Goal: Navigation & Orientation: Go to known website

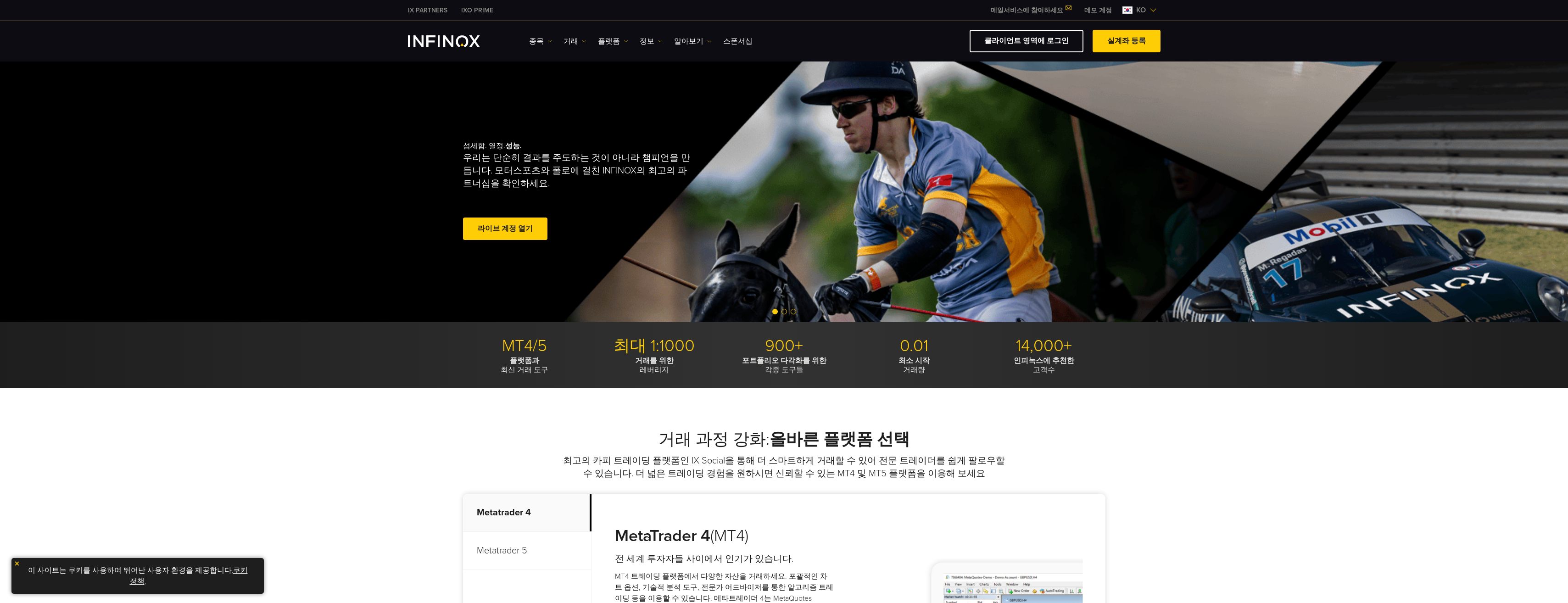
click at [1149, 12] on img at bounding box center [1153, 10] width 7 height 7
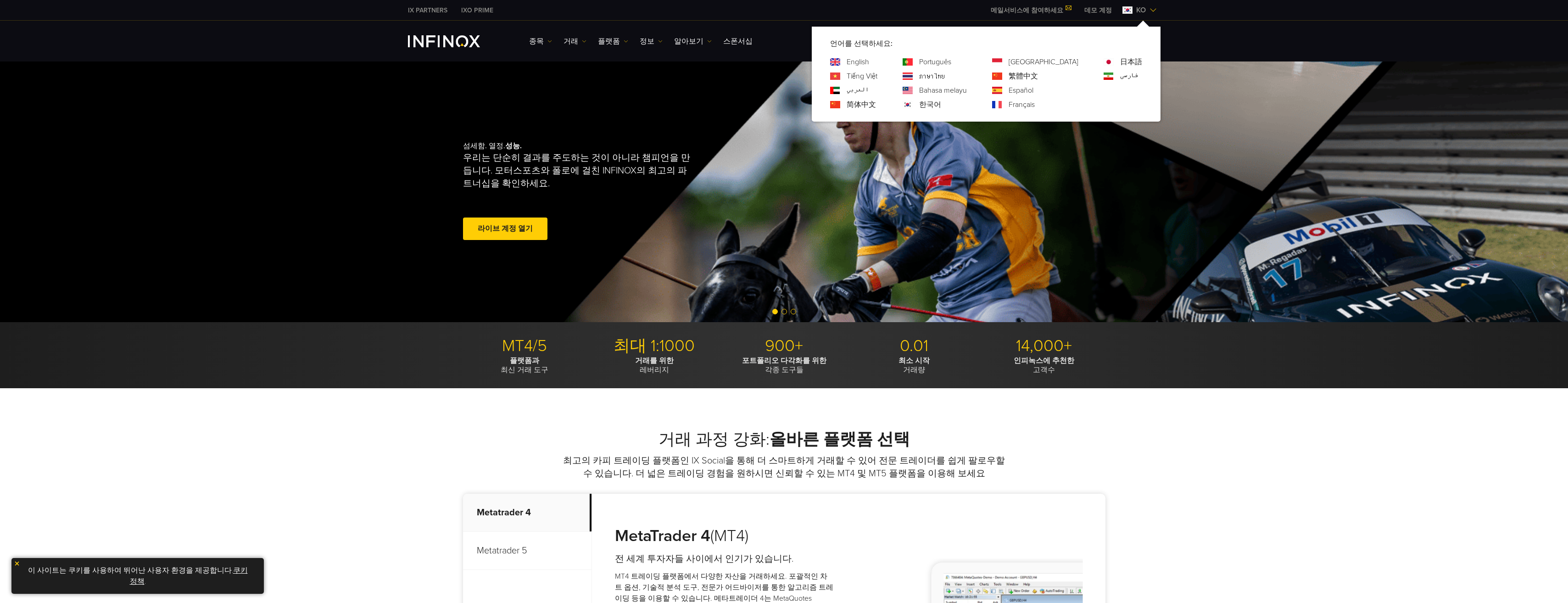
click at [956, 111] on div "언어를 선택하세요: English Tiếng Việt العربي 简体中文 Português ภาษาไทย Bahasa melayu" at bounding box center [986, 74] width 349 height 95
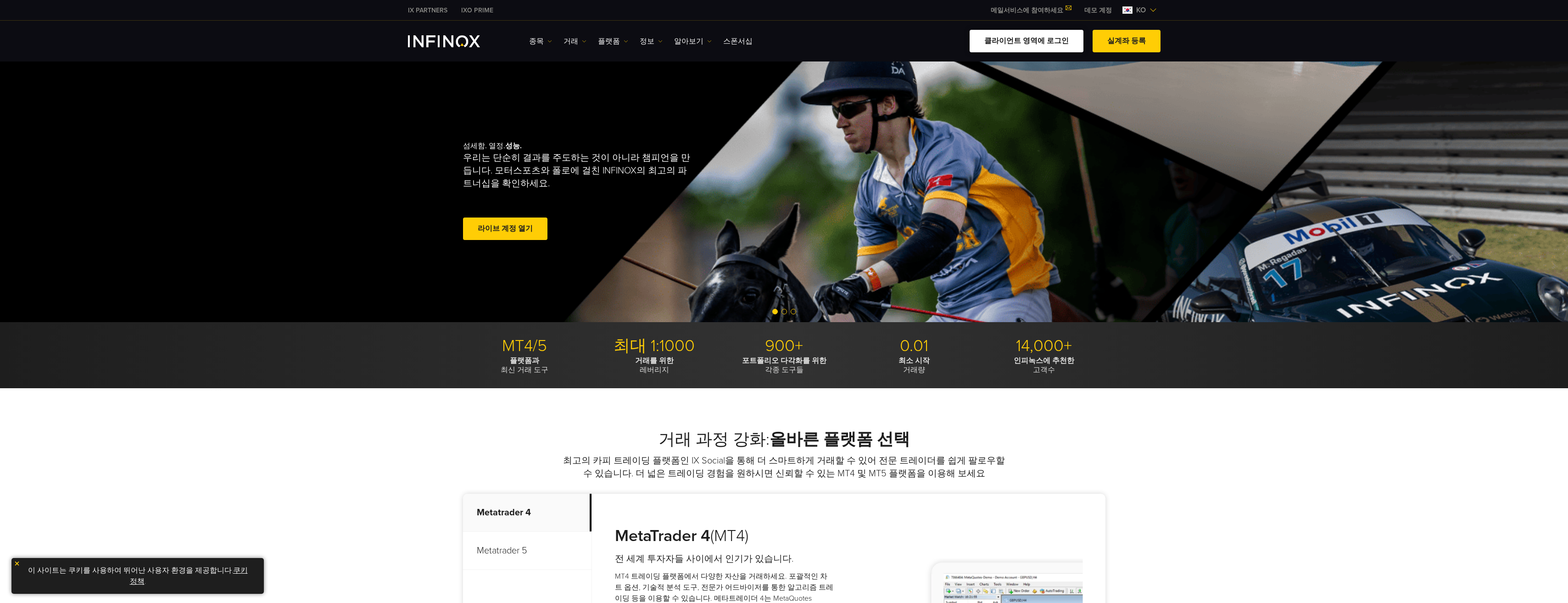
click at [1069, 44] on link "클라이언트 영역에 로그인" at bounding box center [1026, 41] width 114 height 23
